Goal: Find specific page/section: Find specific page/section

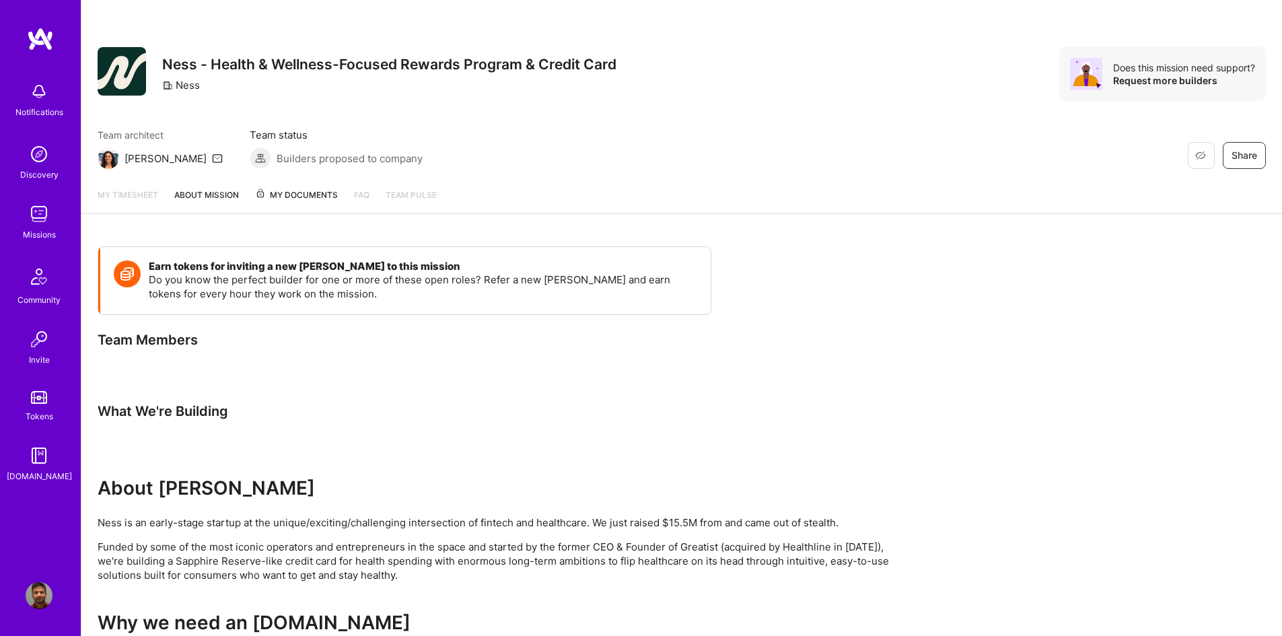
click at [44, 209] on img at bounding box center [39, 214] width 27 height 27
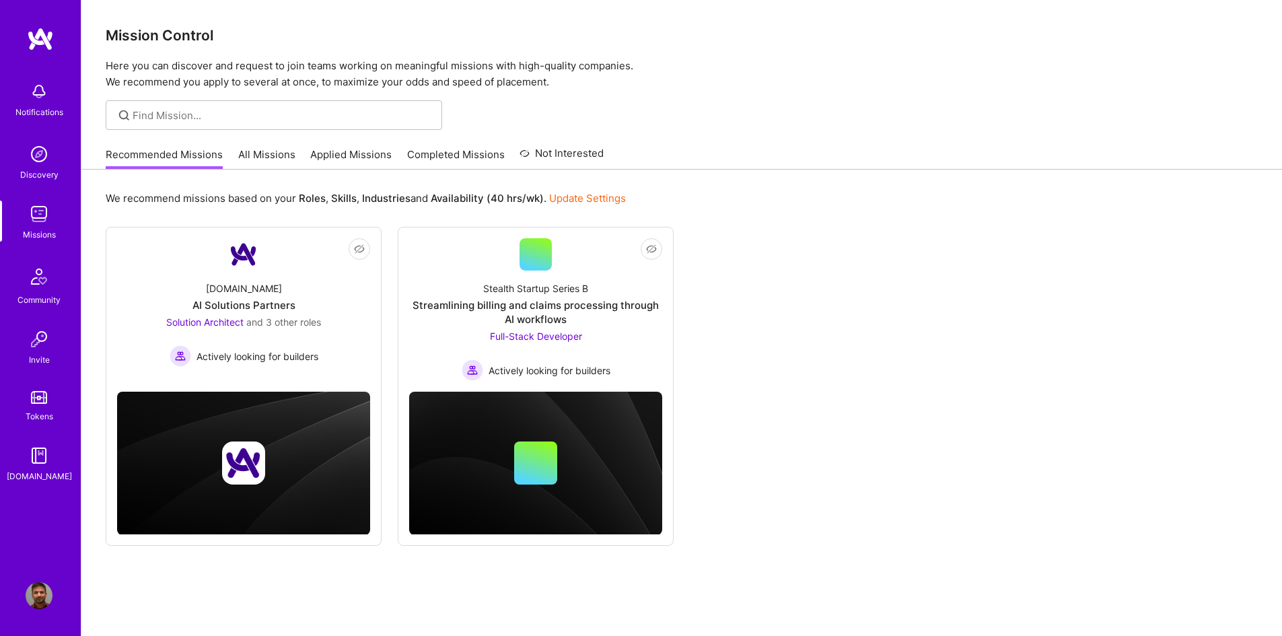
click at [359, 159] on link "Applied Missions" at bounding box center [350, 158] width 81 height 22
